Goal: Task Accomplishment & Management: Manage account settings

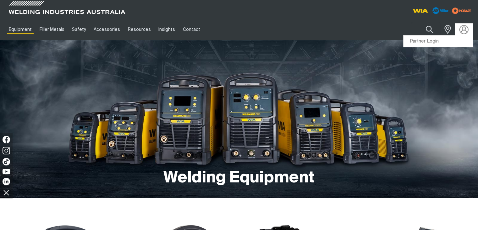
click at [464, 29] on img at bounding box center [464, 29] width 9 height 9
click at [429, 41] on link "Partner Login" at bounding box center [438, 42] width 69 height 12
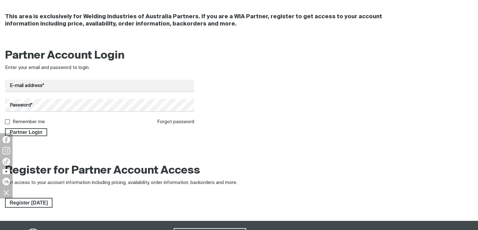
scroll to position [94, 0]
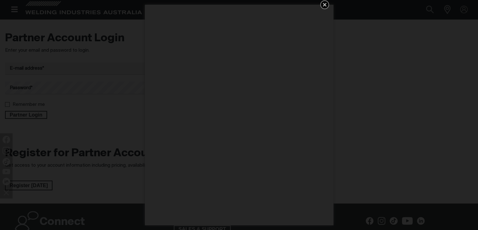
click at [323, 5] on icon "Get 5 WIA Welding Guides Free!" at bounding box center [325, 5] width 8 height 8
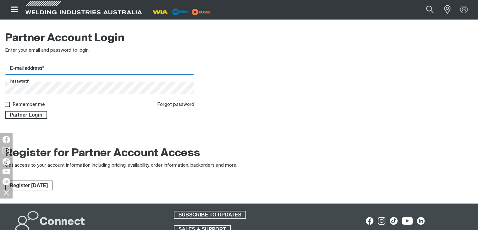
click at [60, 67] on input "E-mail address*" at bounding box center [99, 68] width 189 height 12
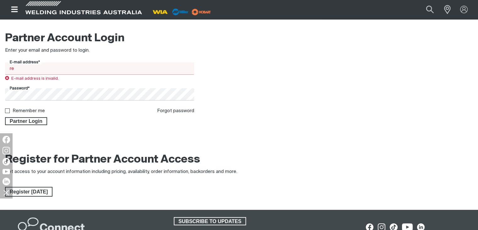
click at [31, 67] on input "re" at bounding box center [99, 68] width 189 height 12
type input "r"
paste input "[EMAIL_ADDRESS][DOMAIN_NAME]"
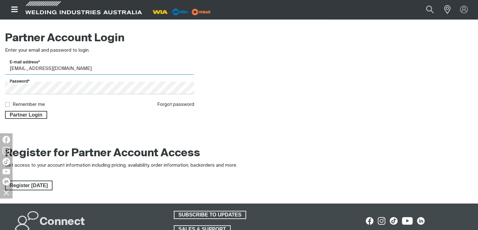
type input "[EMAIL_ADDRESS][DOMAIN_NAME]"
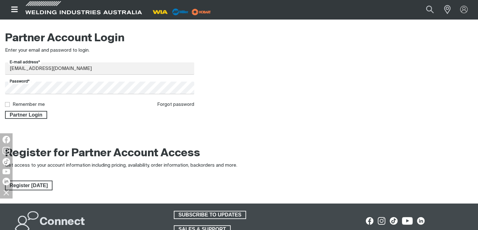
click at [7, 105] on input "Remember me" at bounding box center [7, 104] width 4 height 4
checkbox input "true"
click at [18, 114] on span "Partner Login" at bounding box center [26, 115] width 41 height 8
